Goal: Find specific page/section: Find specific page/section

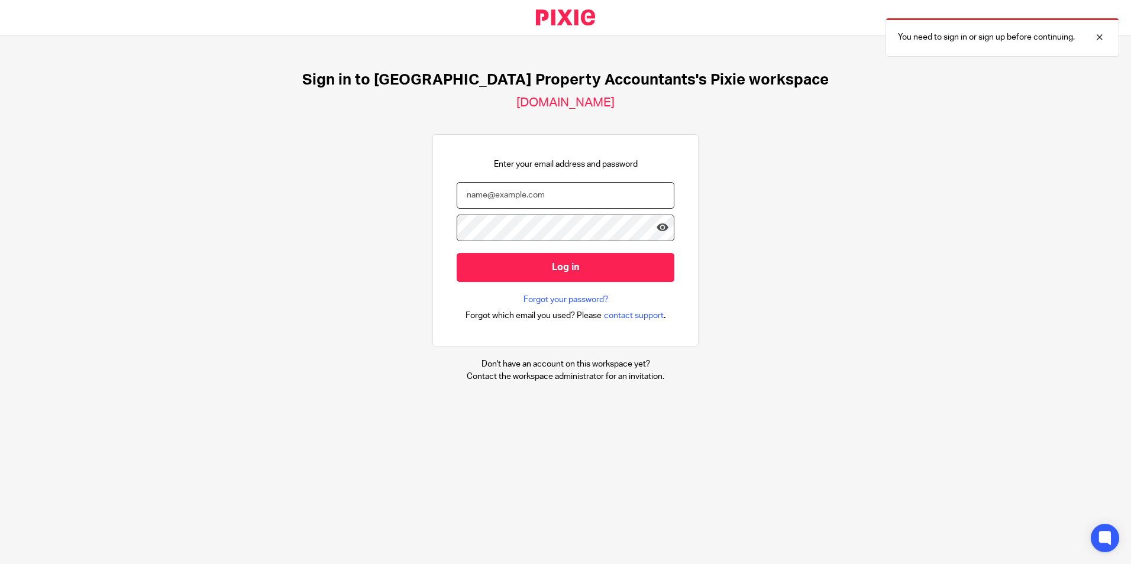
type input "barsha@ukpa.co.uk"
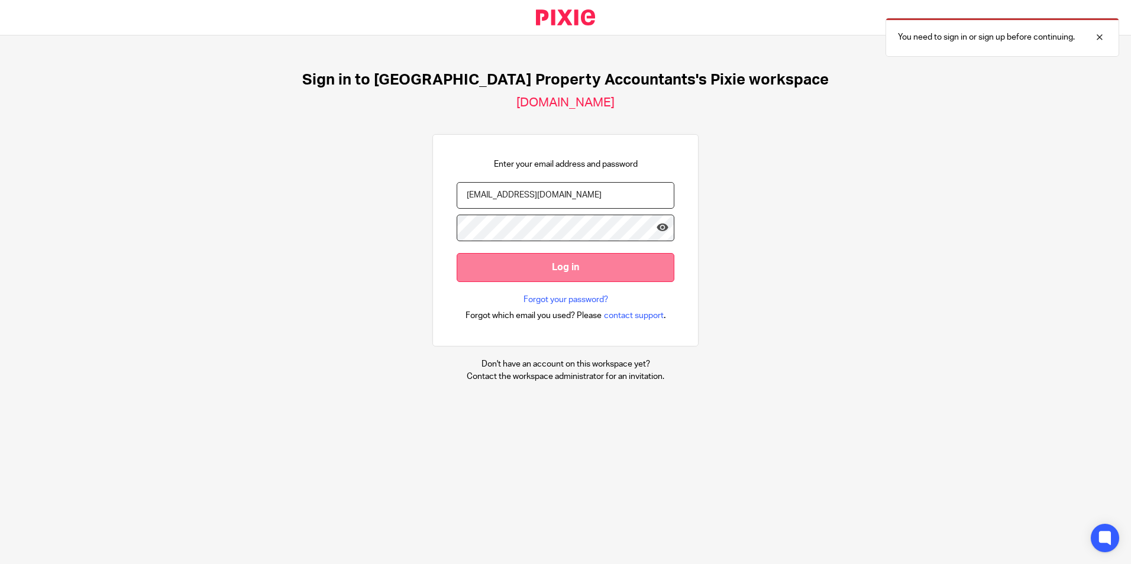
click at [567, 274] on input "Log in" at bounding box center [566, 267] width 218 height 29
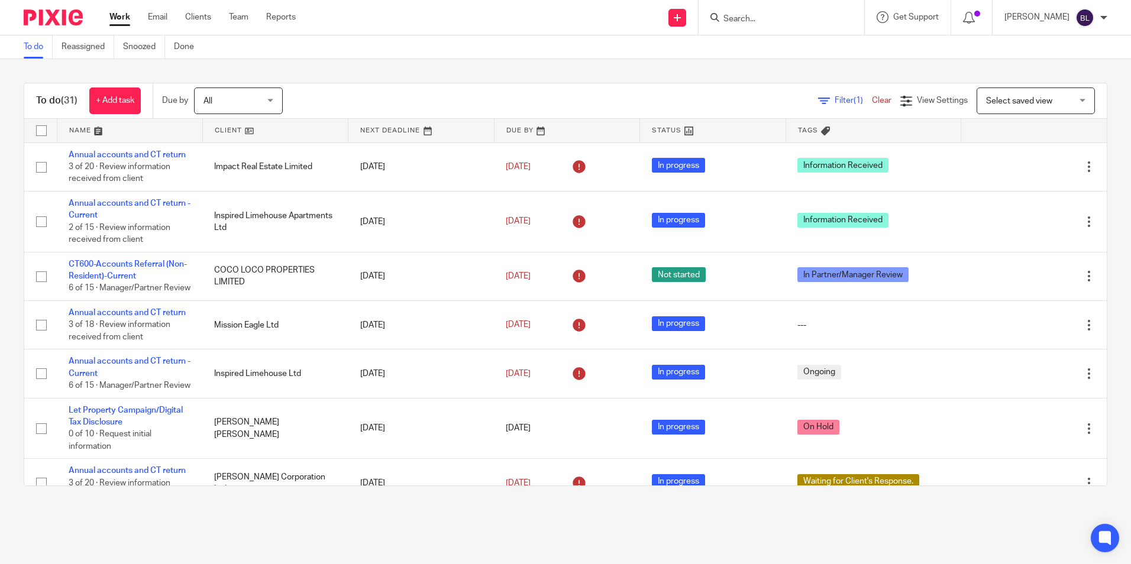
click at [802, 12] on form at bounding box center [785, 17] width 126 height 15
click at [789, 24] on input "Search" at bounding box center [775, 19] width 106 height 11
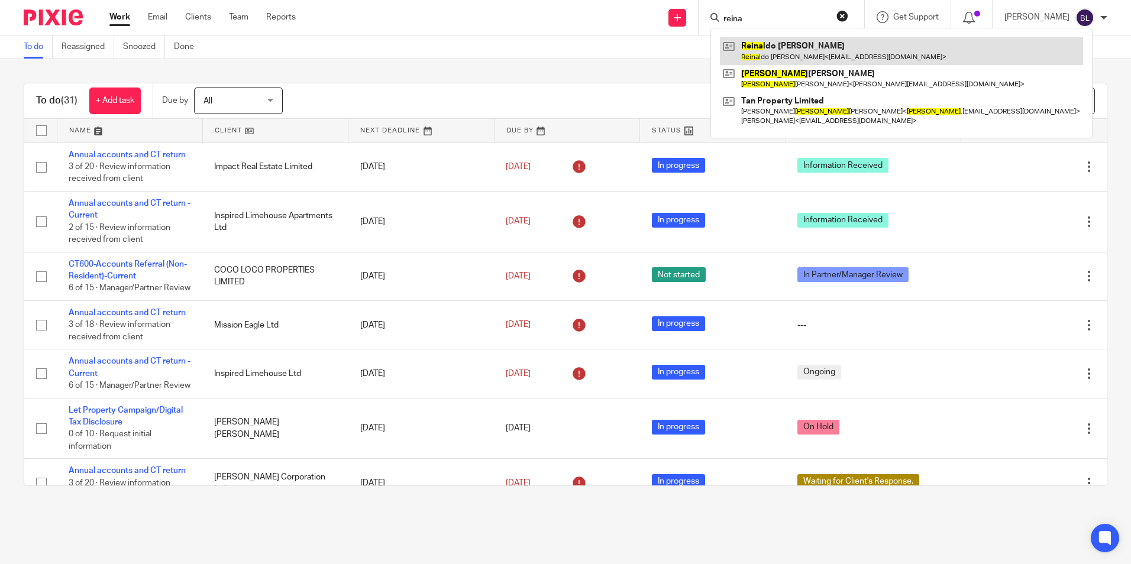
type input "reina"
click at [782, 49] on link at bounding box center [901, 50] width 363 height 27
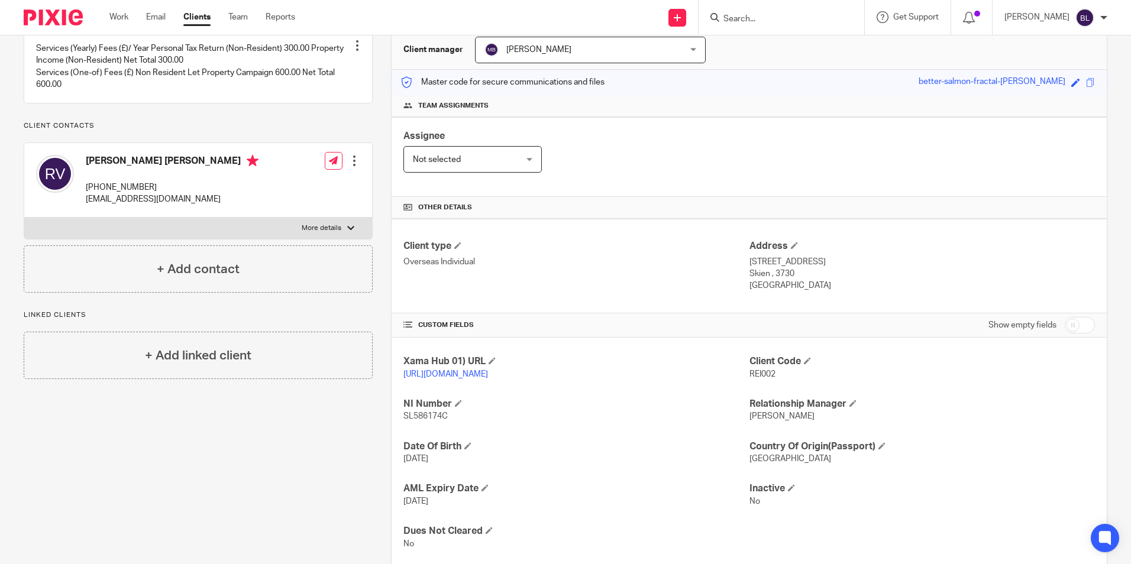
scroll to position [118, 0]
